Goal: Task Accomplishment & Management: Manage account settings

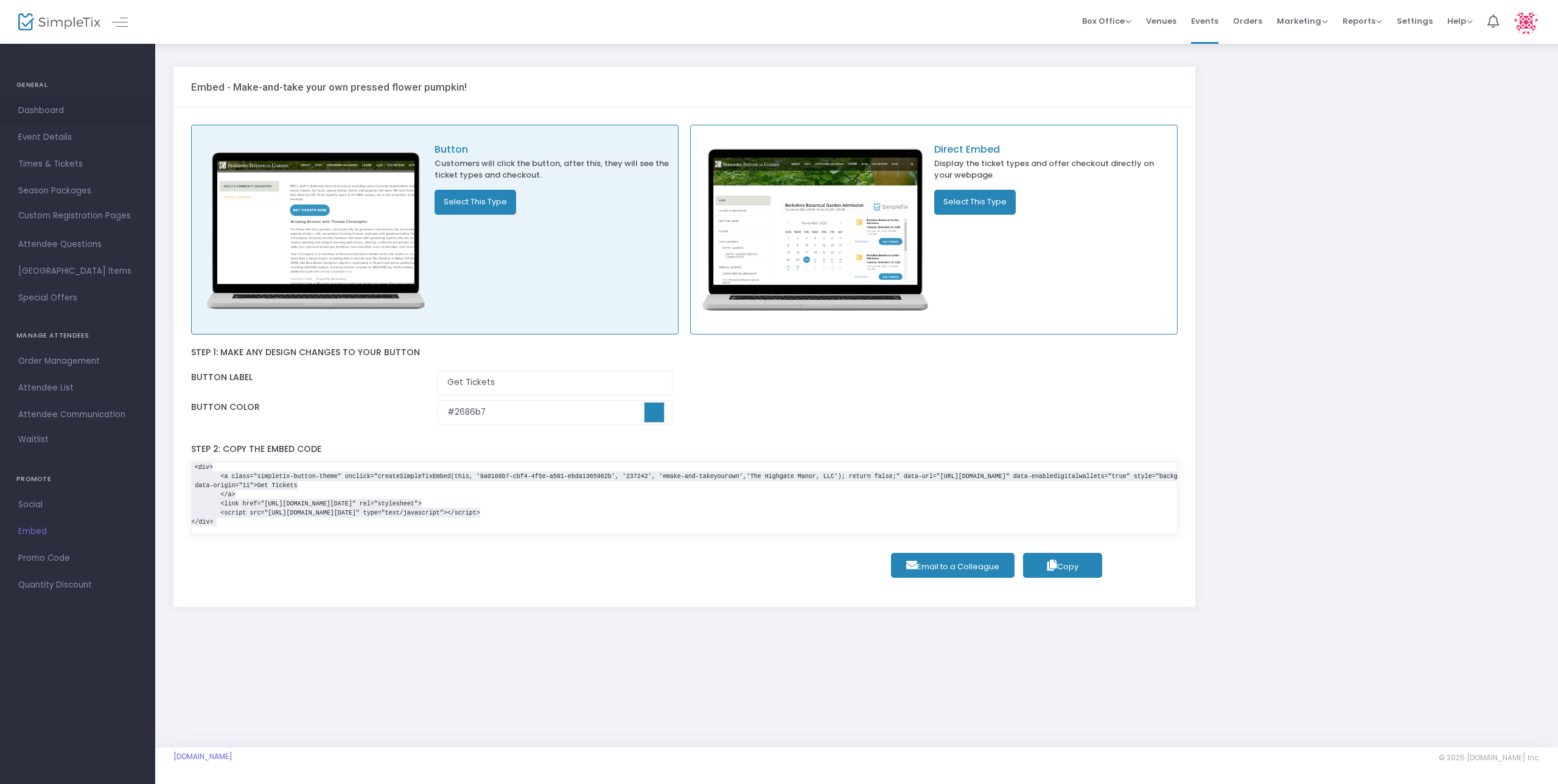
click at [42, 114] on span "Dashboard" at bounding box center [77, 110] width 119 height 16
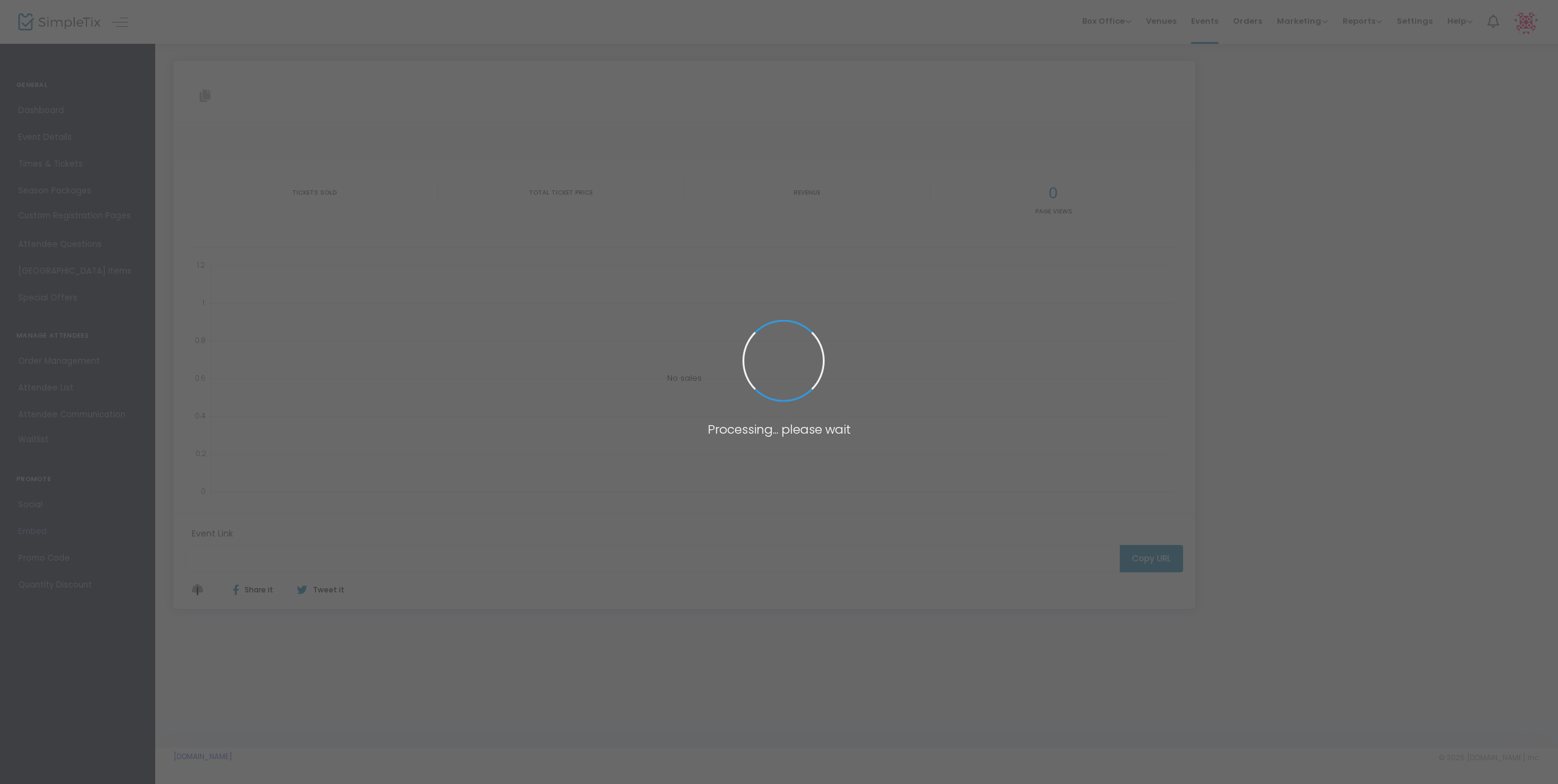
type input "[URL][DOMAIN_NAME]"
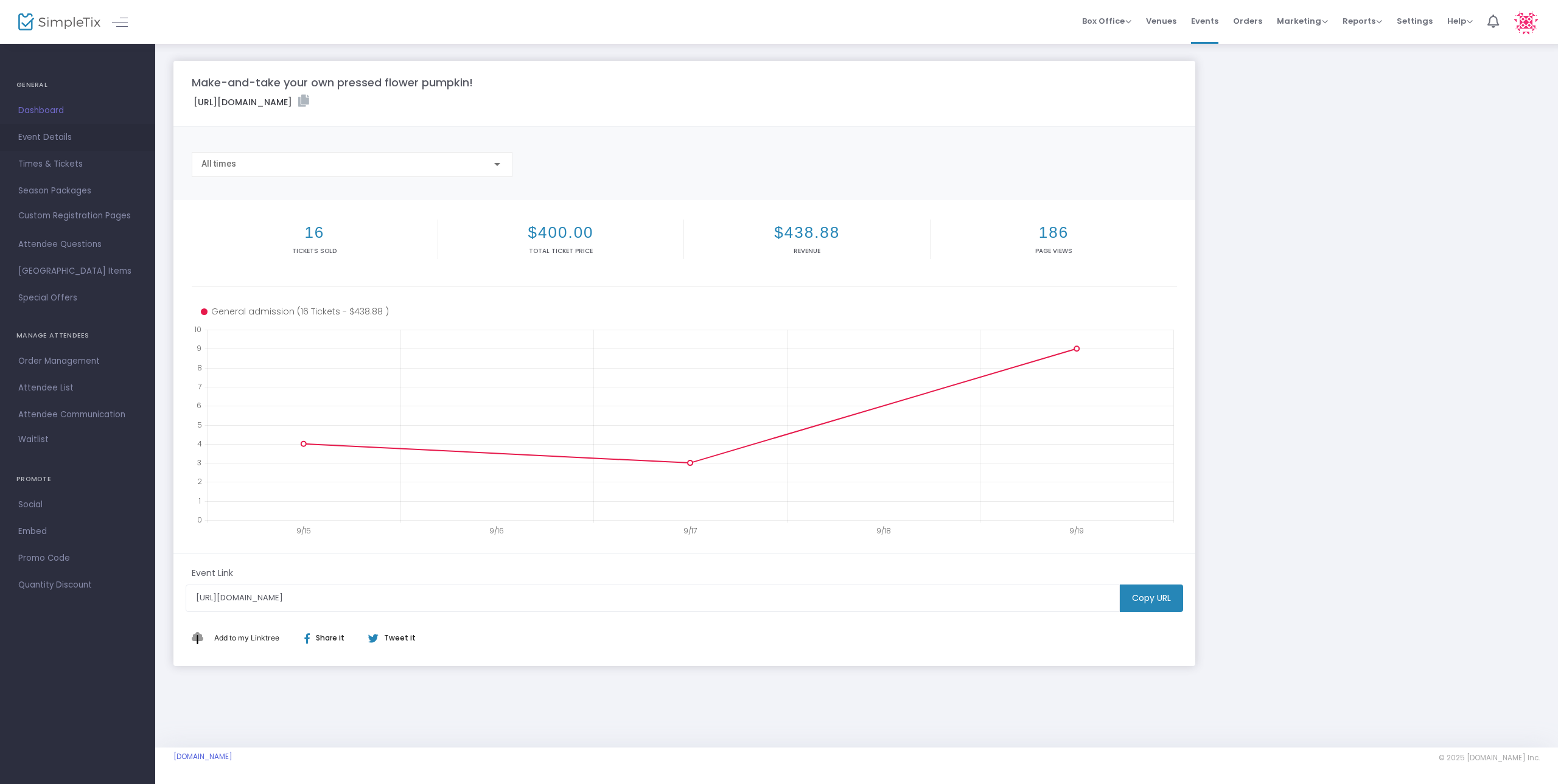
click at [65, 134] on span "Event Details" at bounding box center [77, 137] width 119 height 16
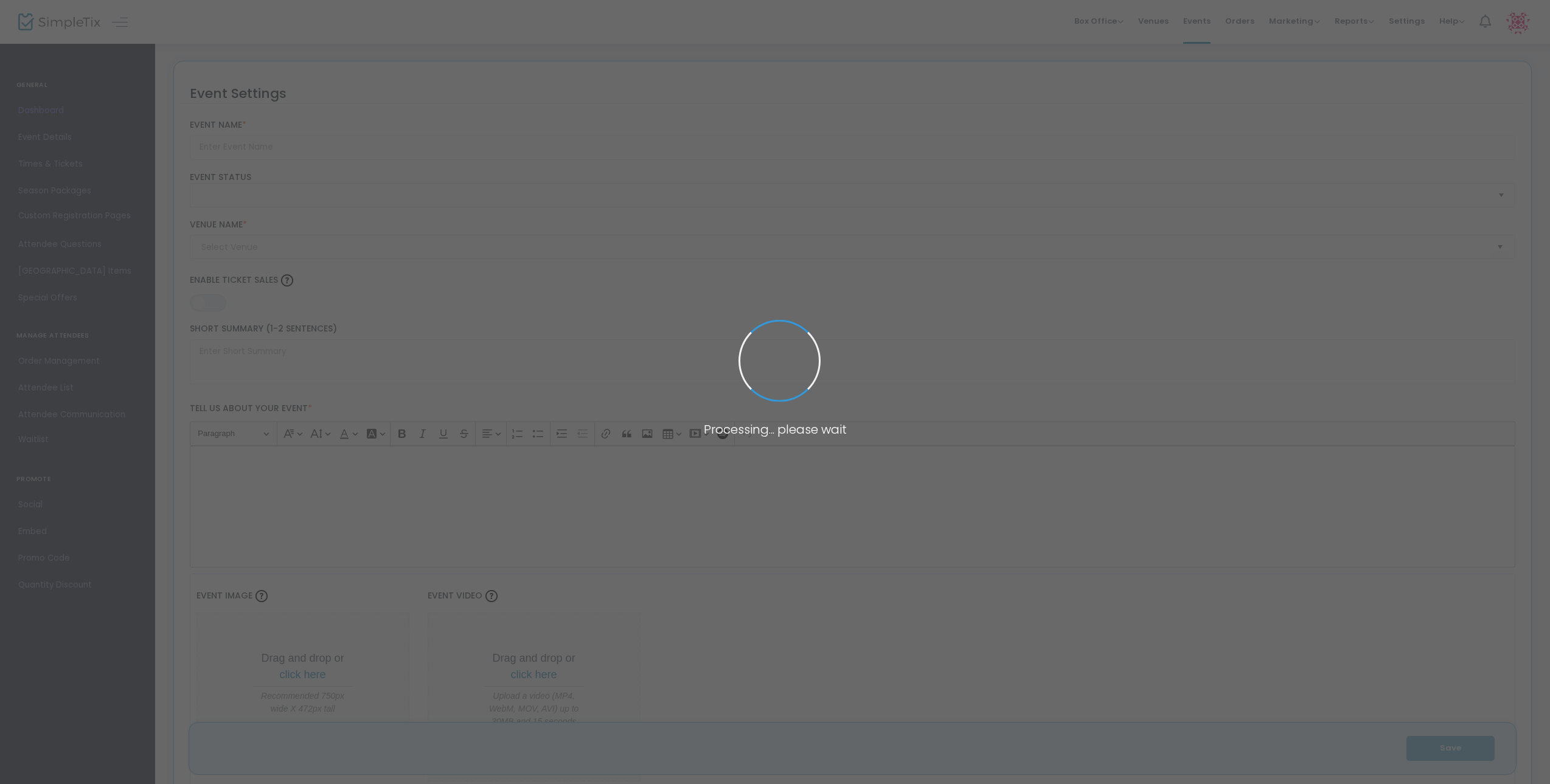
type input "Make-and-take your own pressed flower pumpkin!"
type textarea "Come to the manor to make the perfect fall craft - a beautiful compostable pres…"
type input "6.000 %"
type input "Buy Tickets"
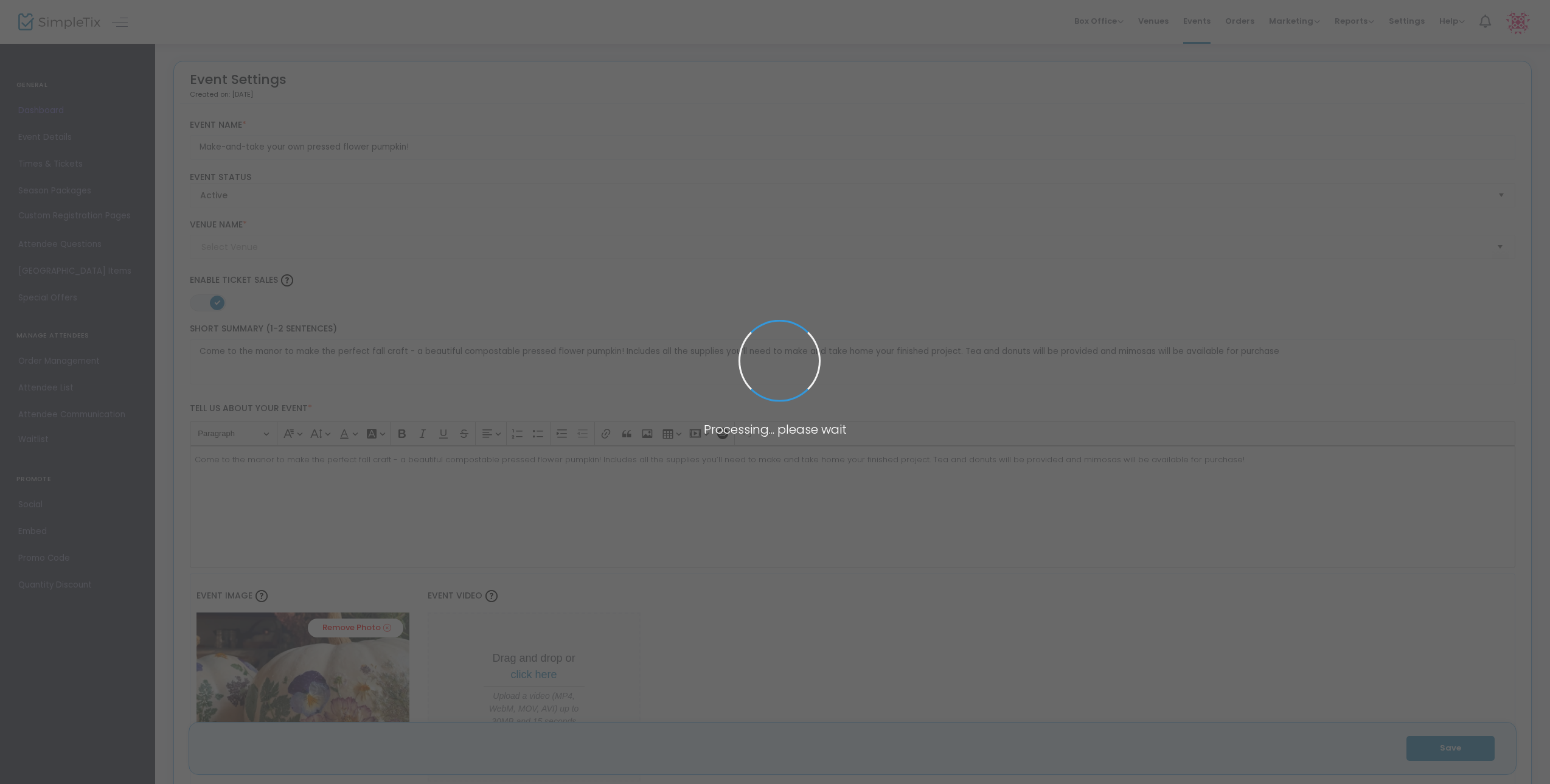
type input "The [GEOGRAPHIC_DATA] ([GEOGRAPHIC_DATA])"
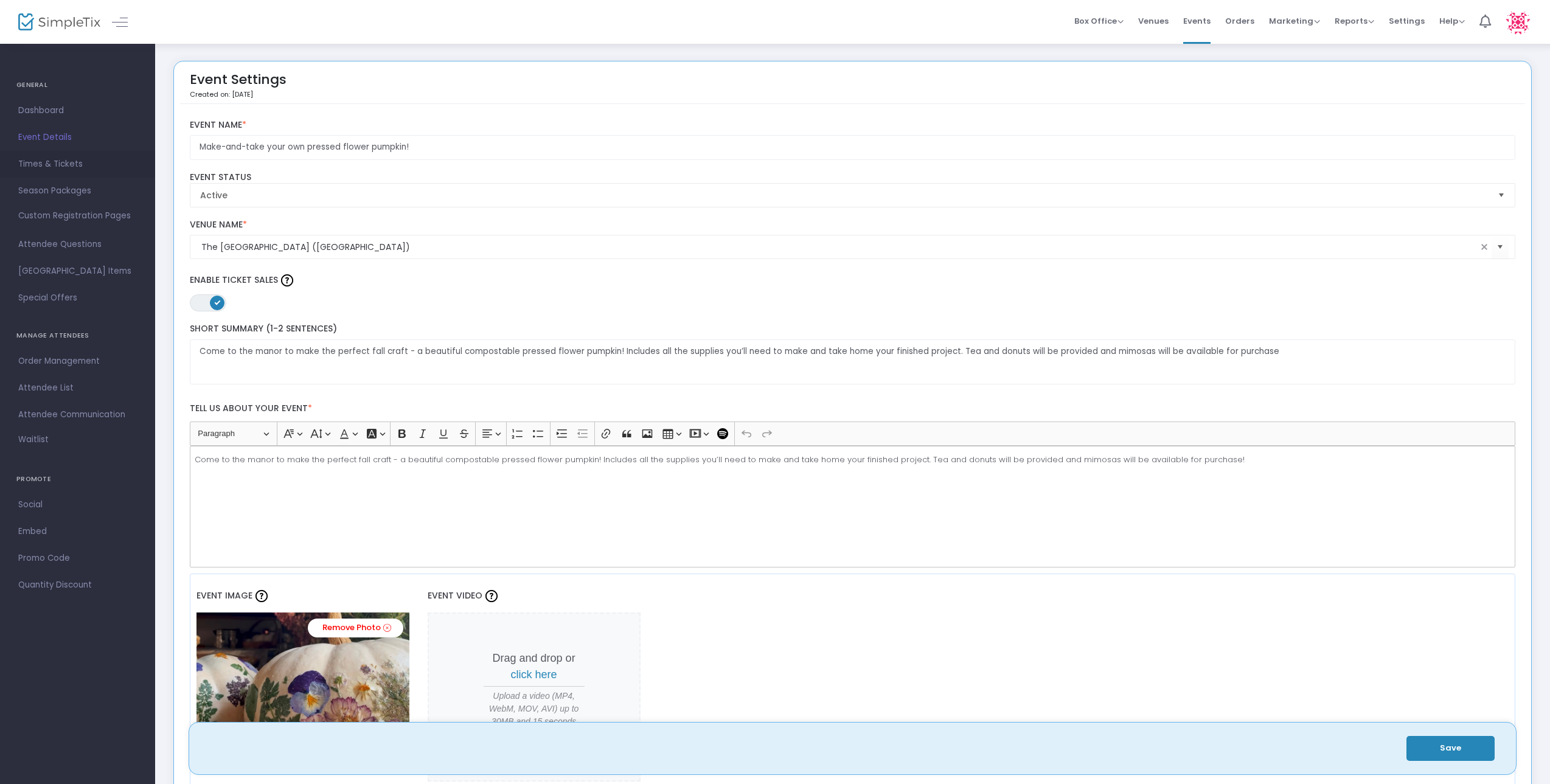
click at [61, 167] on span "Times & Tickets" at bounding box center [77, 164] width 119 height 16
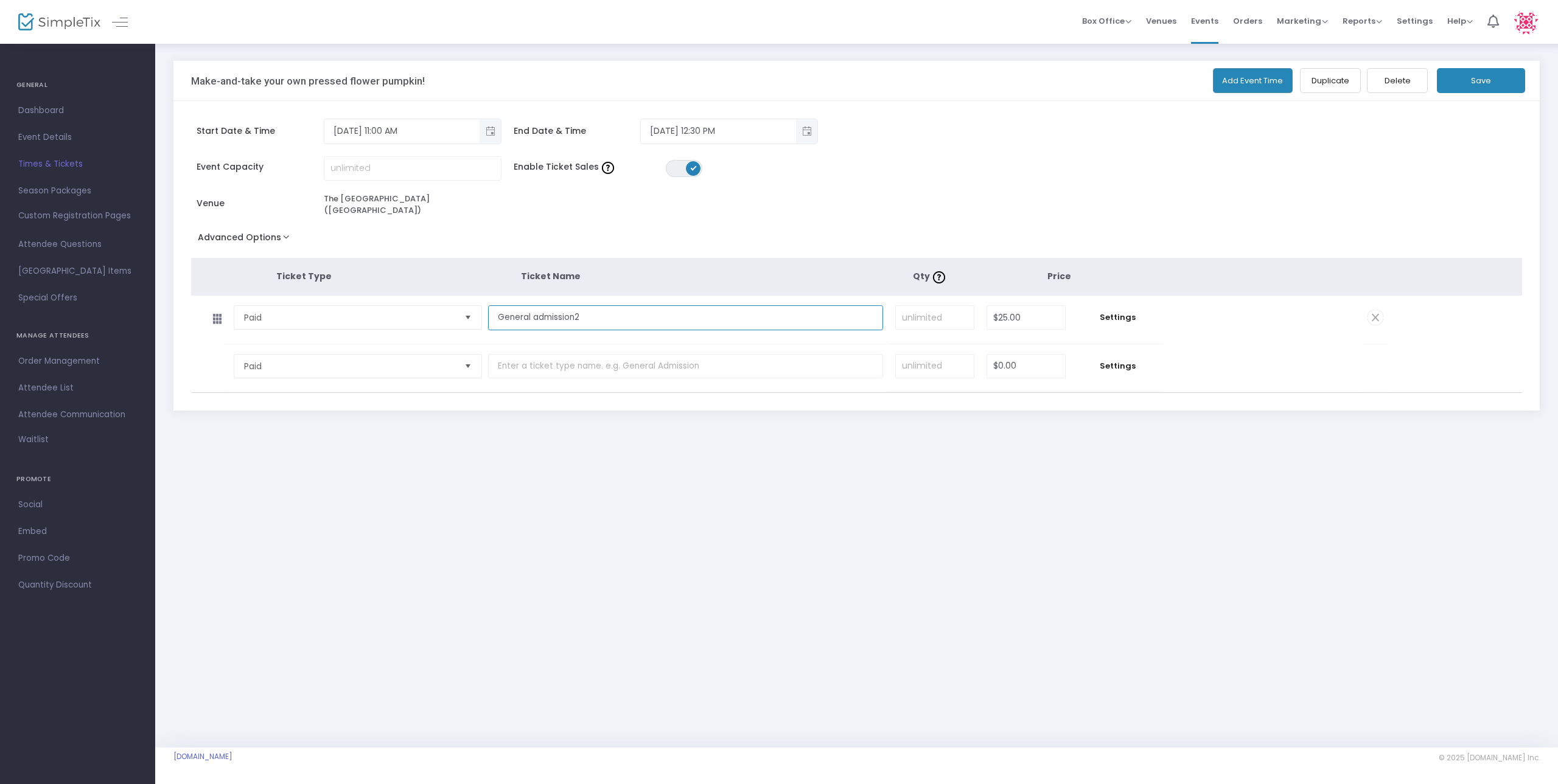
type input "General admission"
click at [937, 311] on input at bounding box center [934, 317] width 78 height 23
type input "24"
click at [1473, 86] on button "Save" at bounding box center [1481, 81] width 88 height 25
